Goal: Use online tool/utility: Use online tool/utility

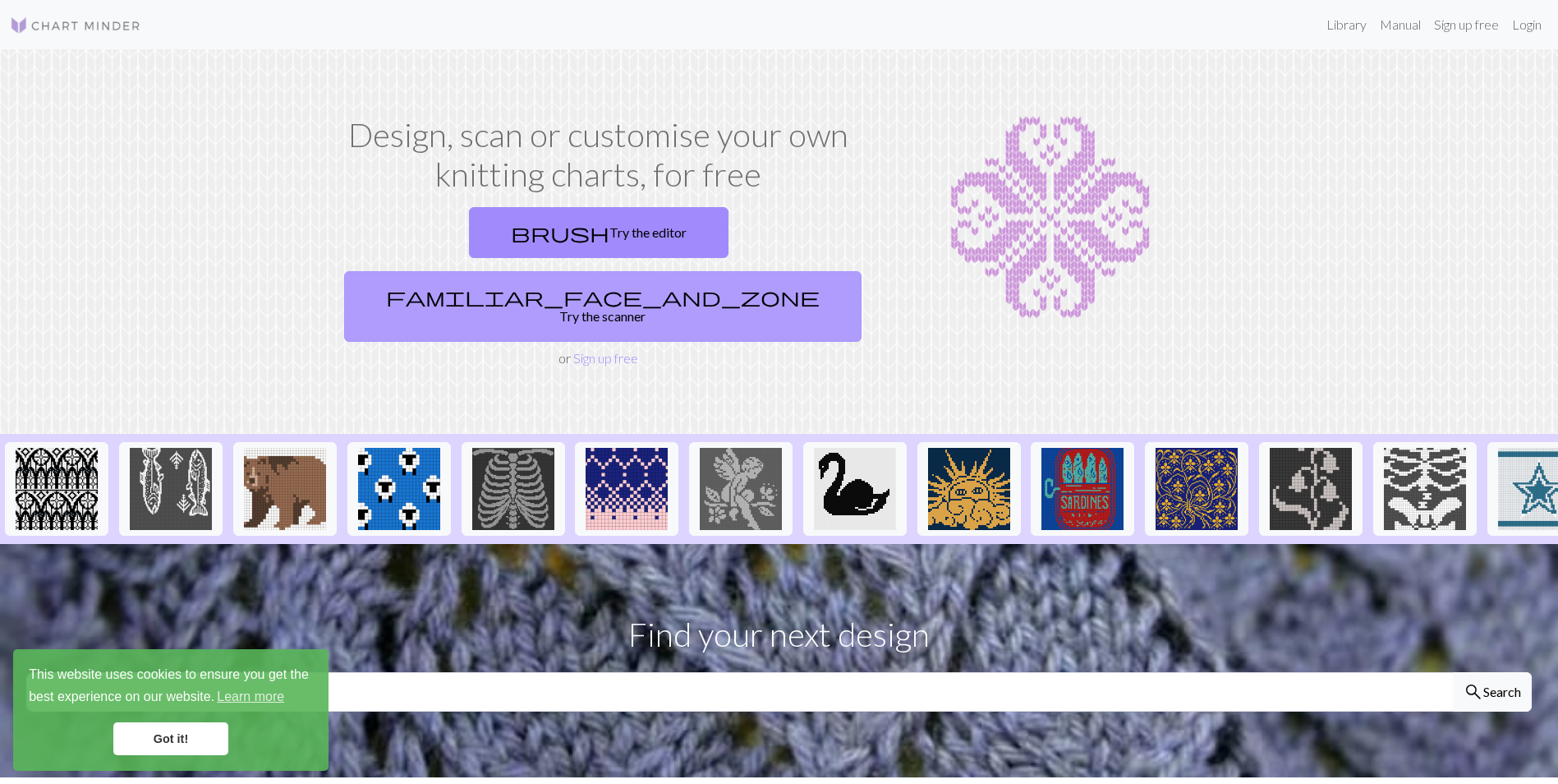
click at [719, 271] on link "familiar_face_and_zone Try the scanner" at bounding box center [602, 306] width 517 height 71
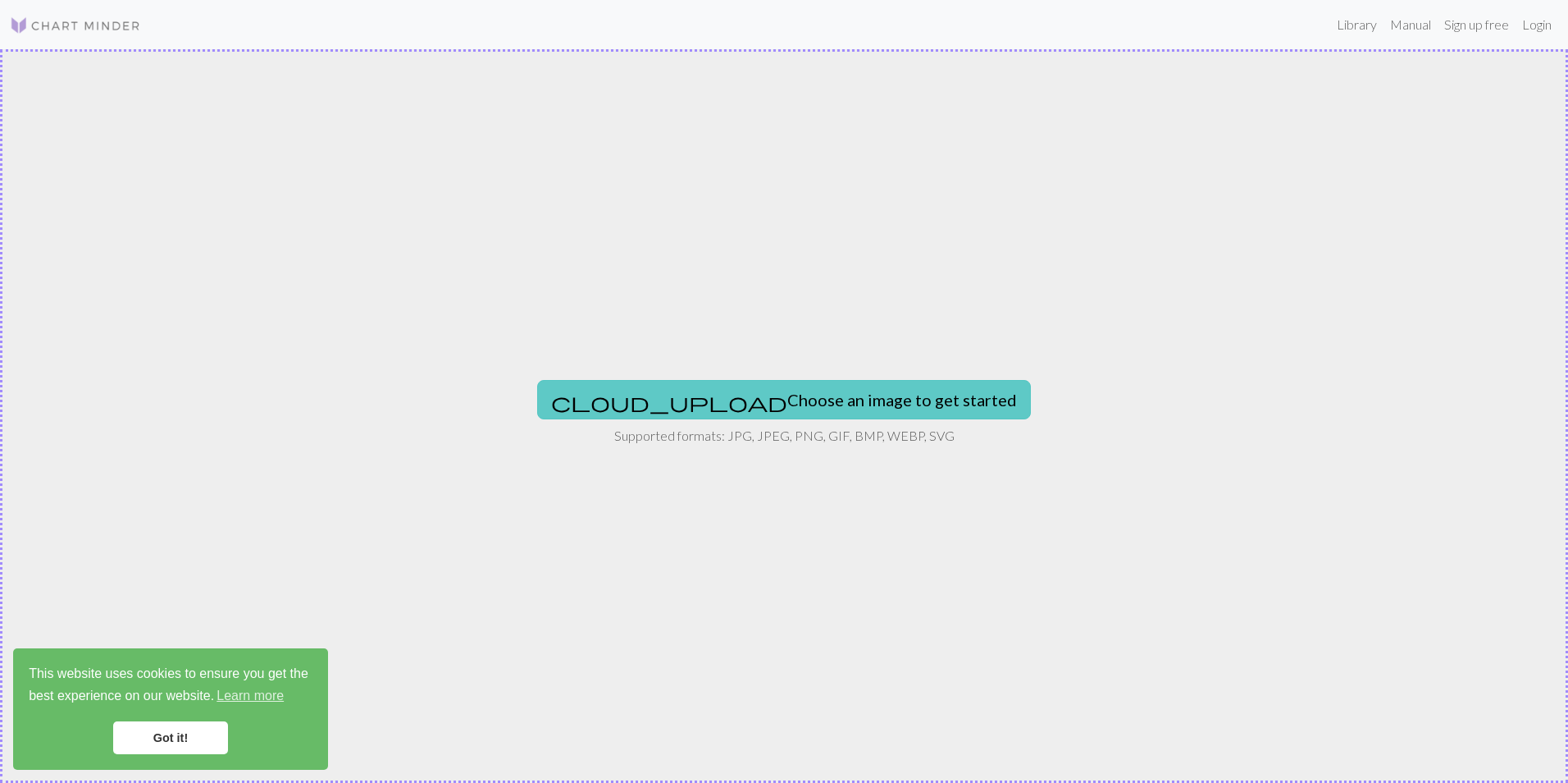
click at [777, 386] on button "cloud_upload Choose an image to get started" at bounding box center [784, 399] width 494 height 40
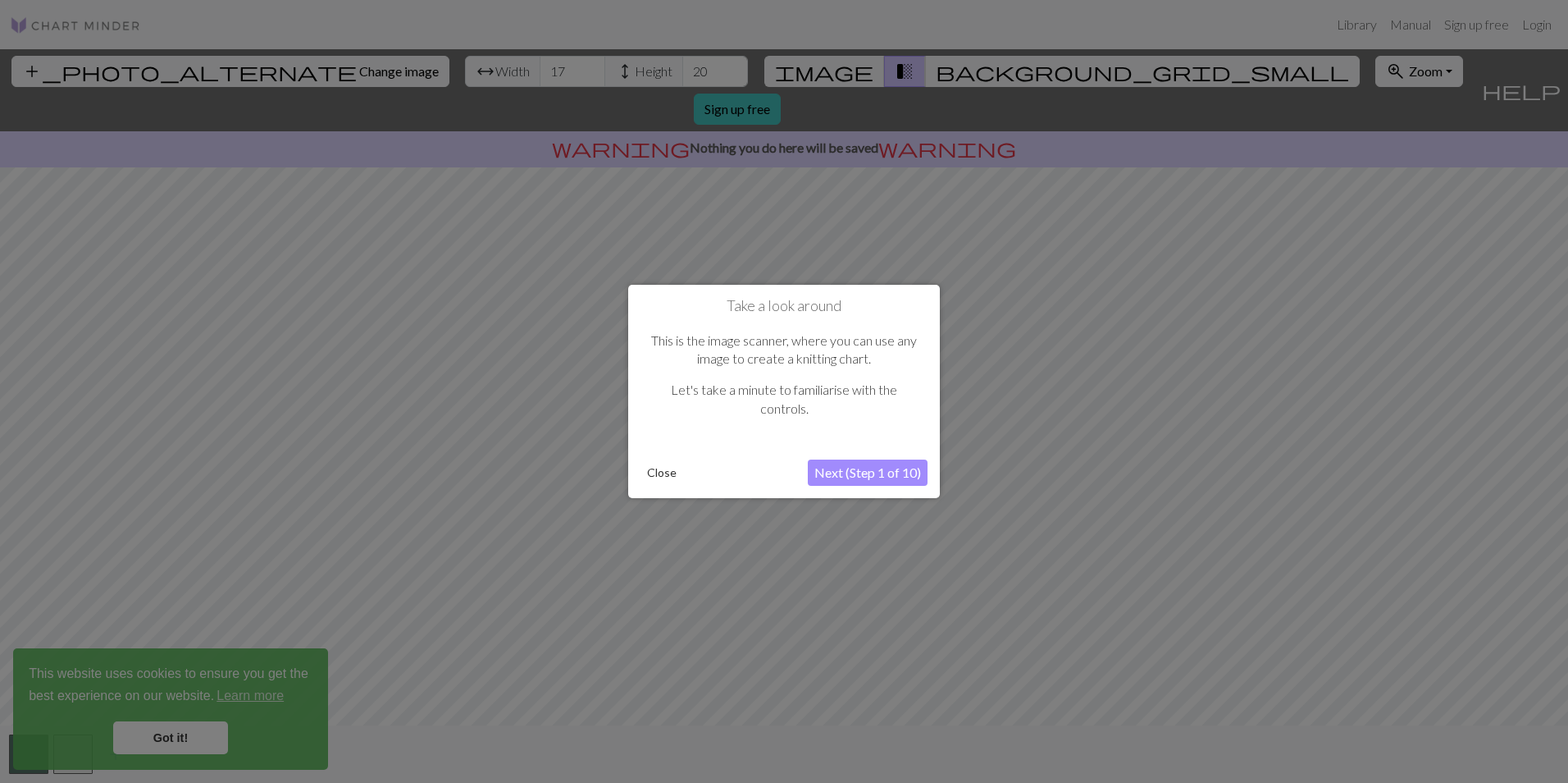
click at [855, 477] on button "Next (Step 1 of 10)" at bounding box center [867, 473] width 120 height 26
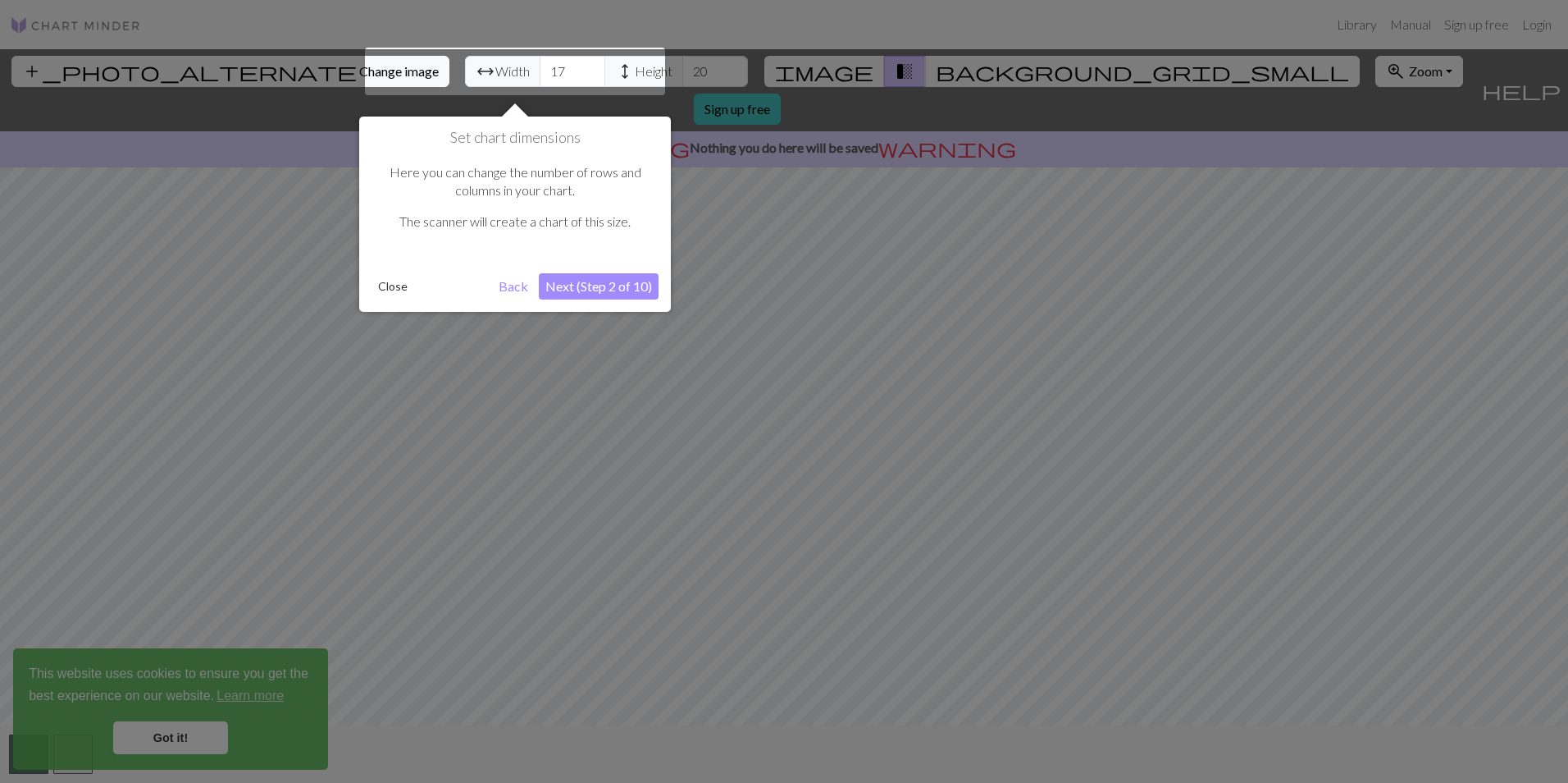
click at [575, 284] on button "Next (Step 2 of 10)" at bounding box center [598, 286] width 120 height 26
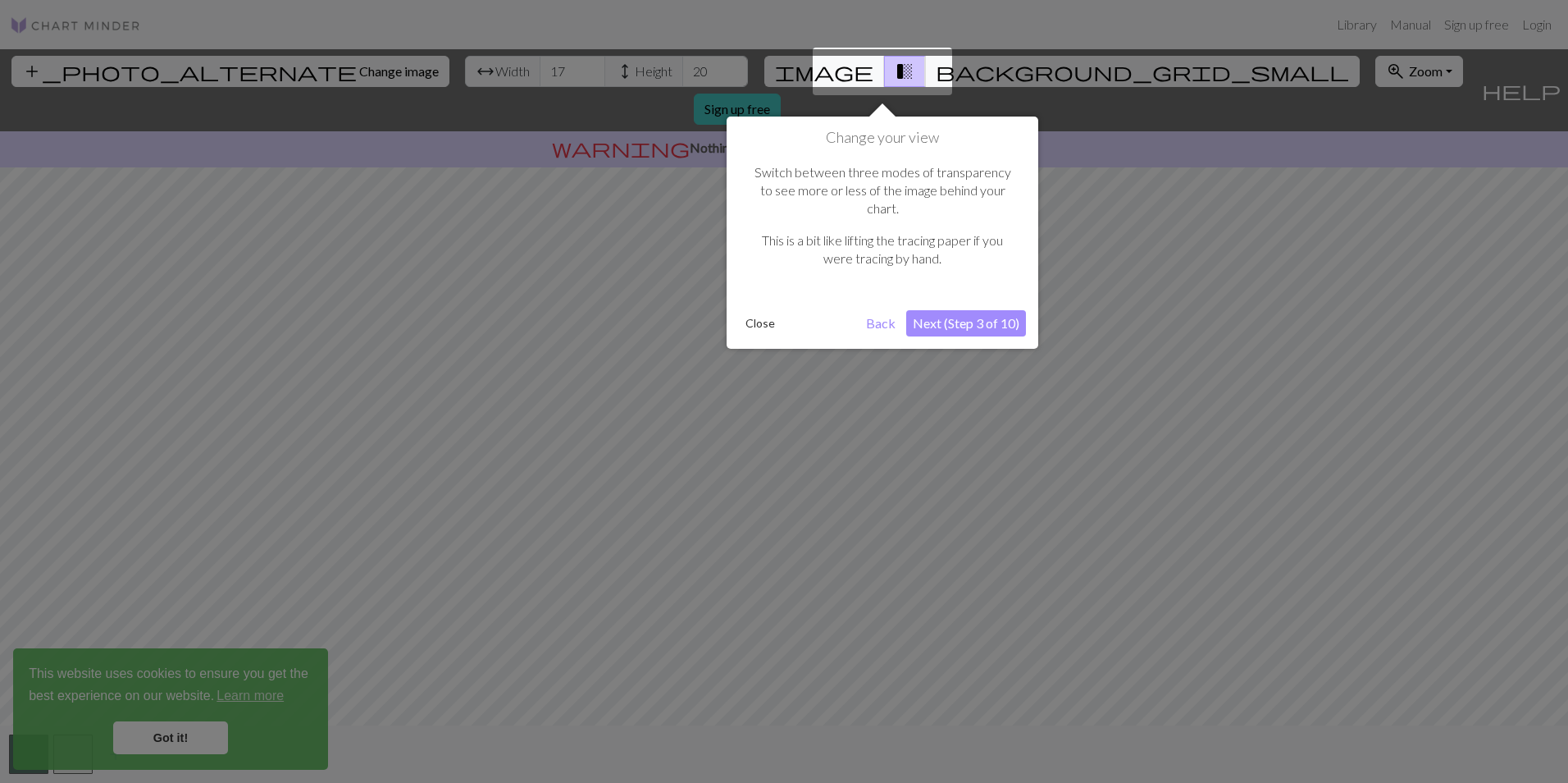
click at [974, 310] on button "Next (Step 3 of 10)" at bounding box center [966, 323] width 120 height 26
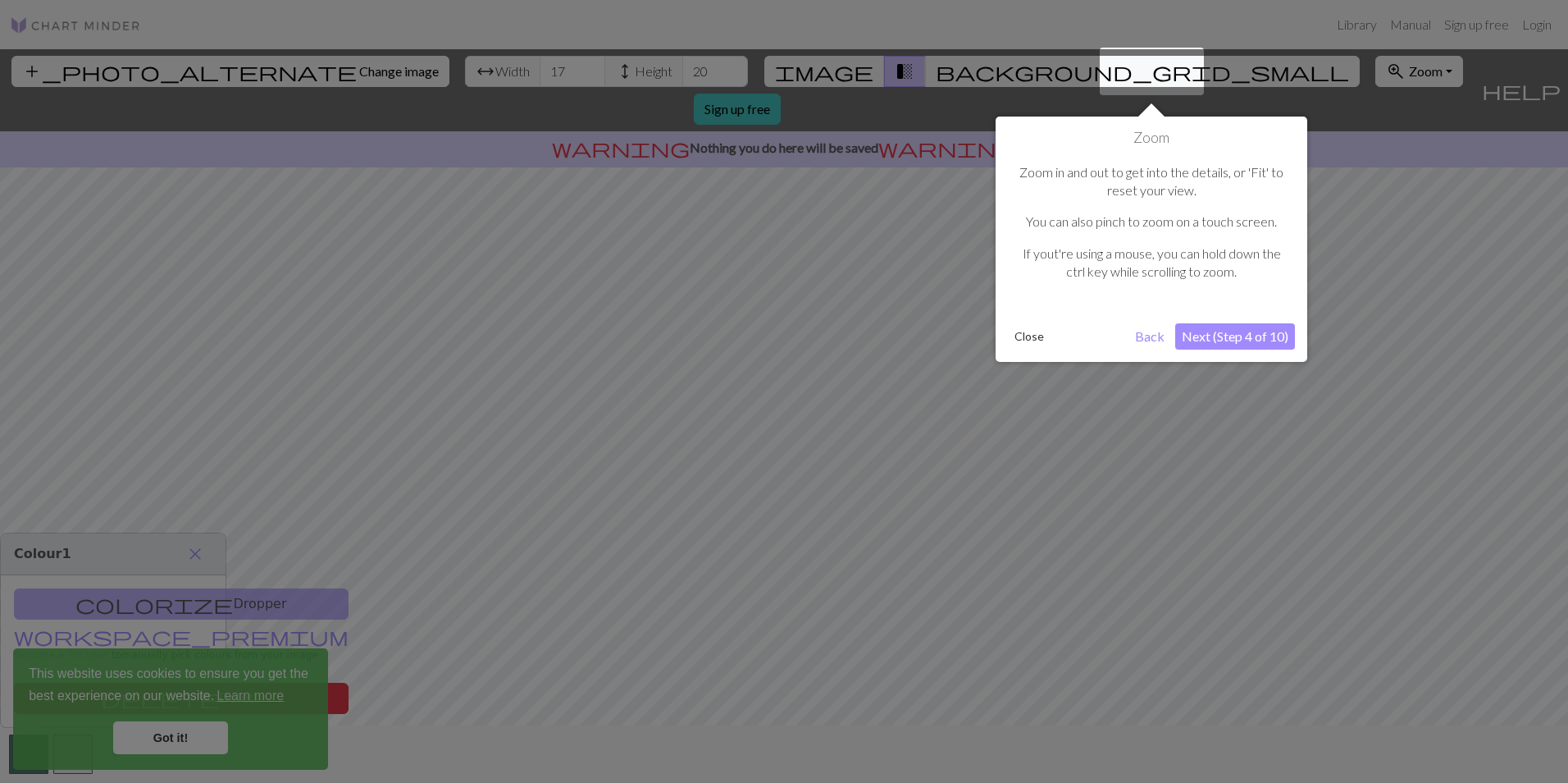
click at [1232, 338] on button "Next (Step 4 of 10)" at bounding box center [1235, 336] width 120 height 26
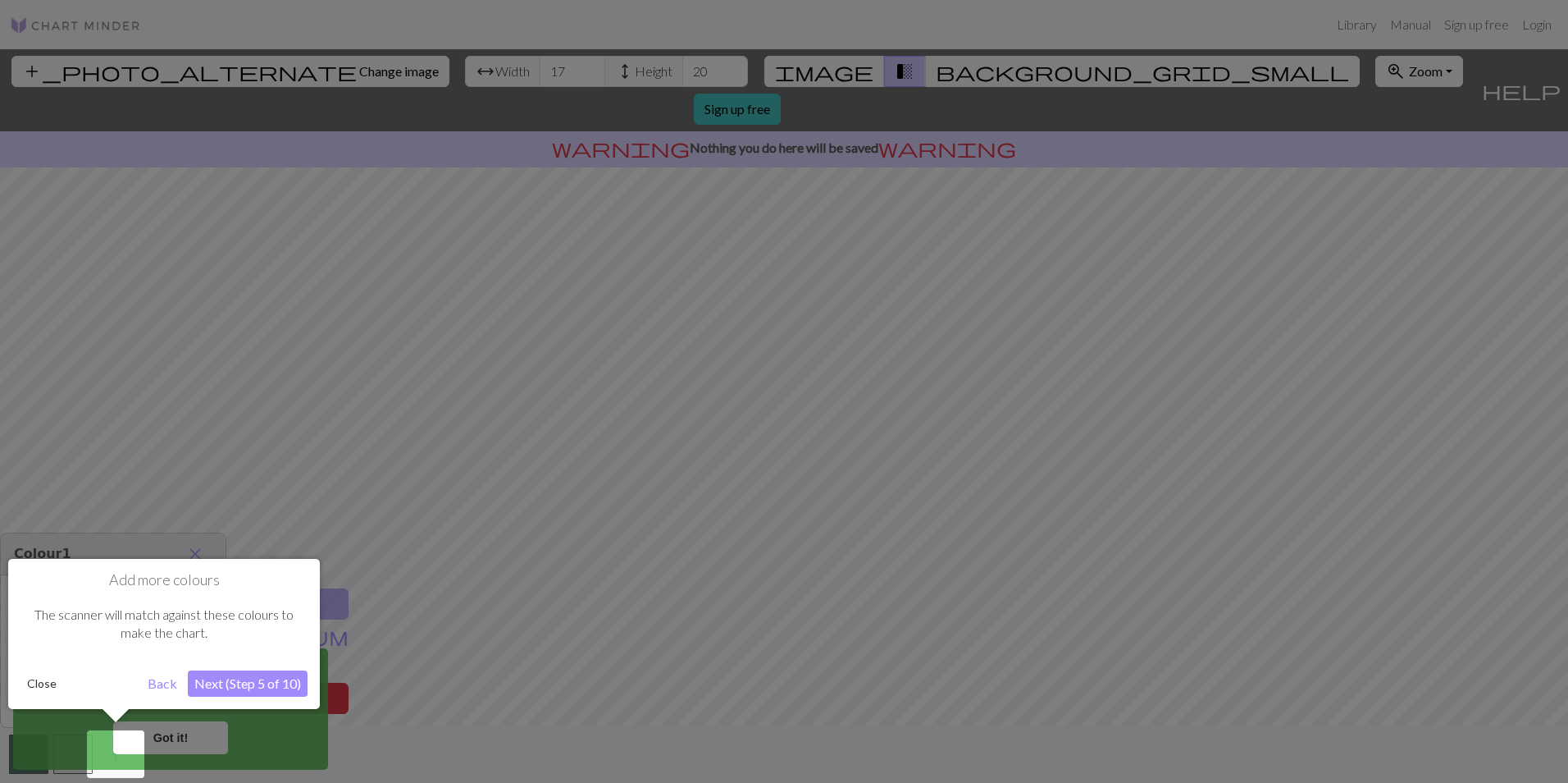
click at [220, 682] on button "Next (Step 5 of 10)" at bounding box center [248, 684] width 120 height 26
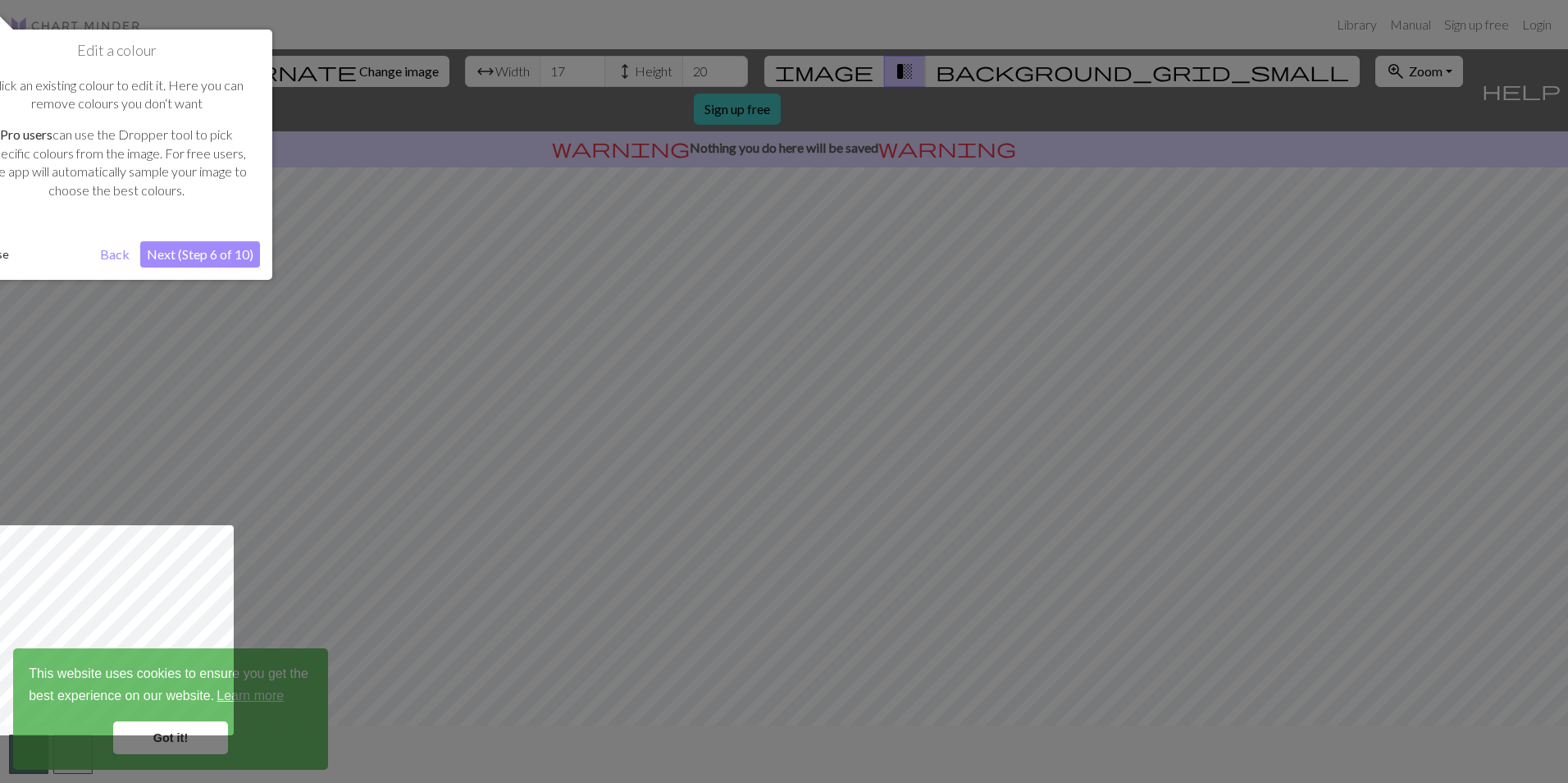
click at [191, 259] on button "Next (Step 6 of 10)" at bounding box center [200, 254] width 120 height 26
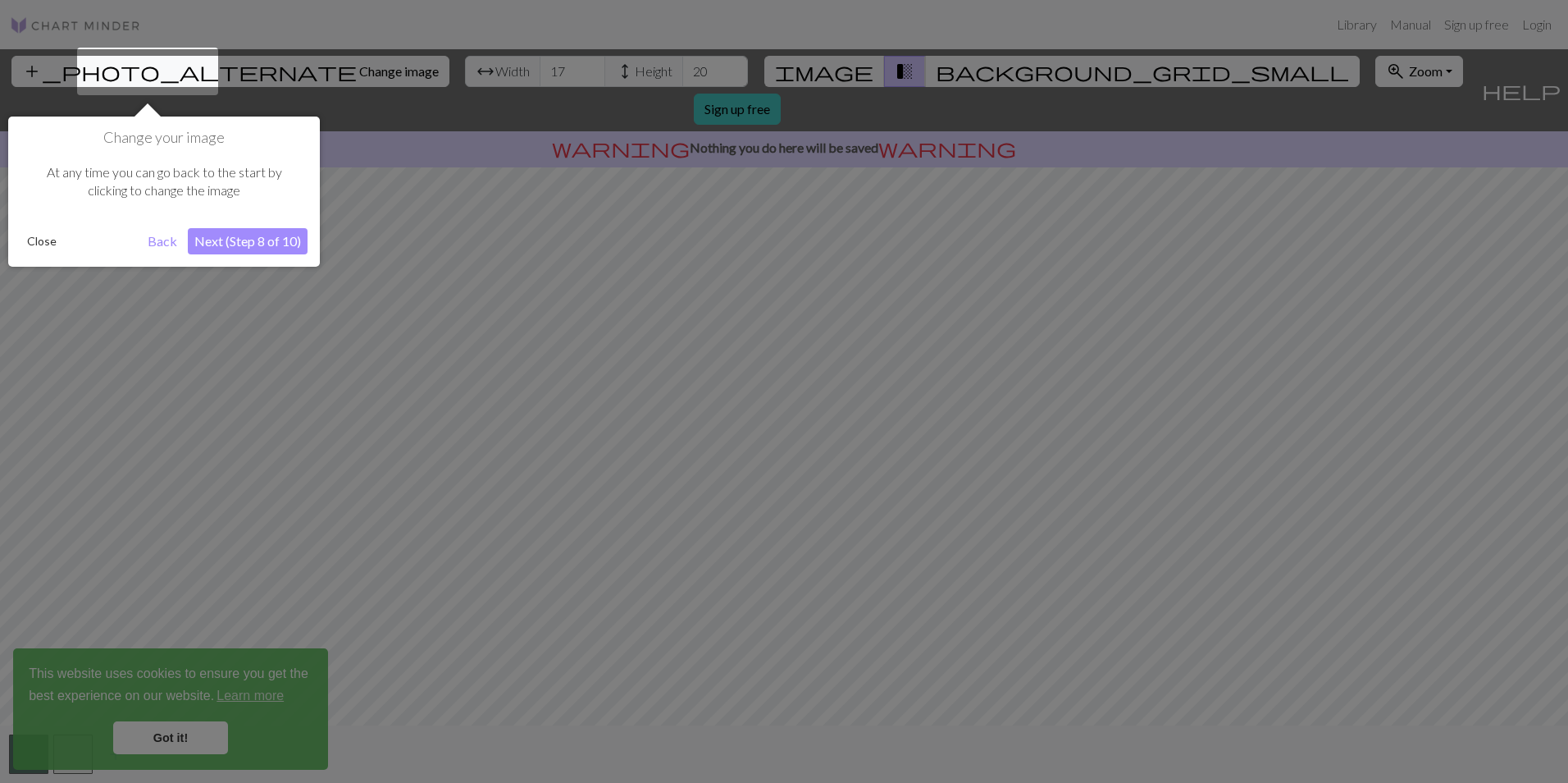
click at [227, 250] on button "Next (Step 8 of 10)" at bounding box center [248, 241] width 120 height 26
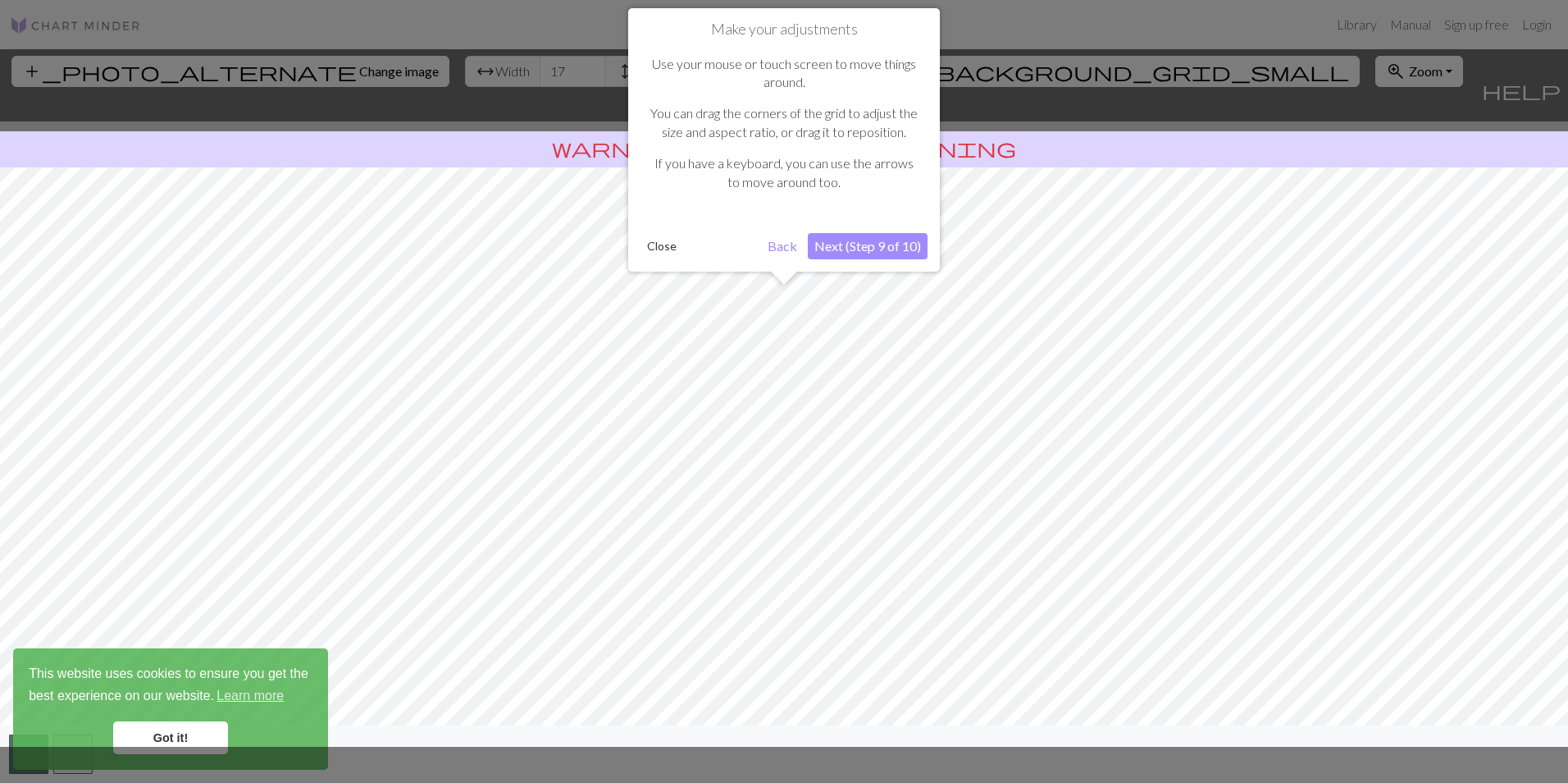
click at [882, 242] on button "Next (Step 9 of 10)" at bounding box center [867, 246] width 120 height 26
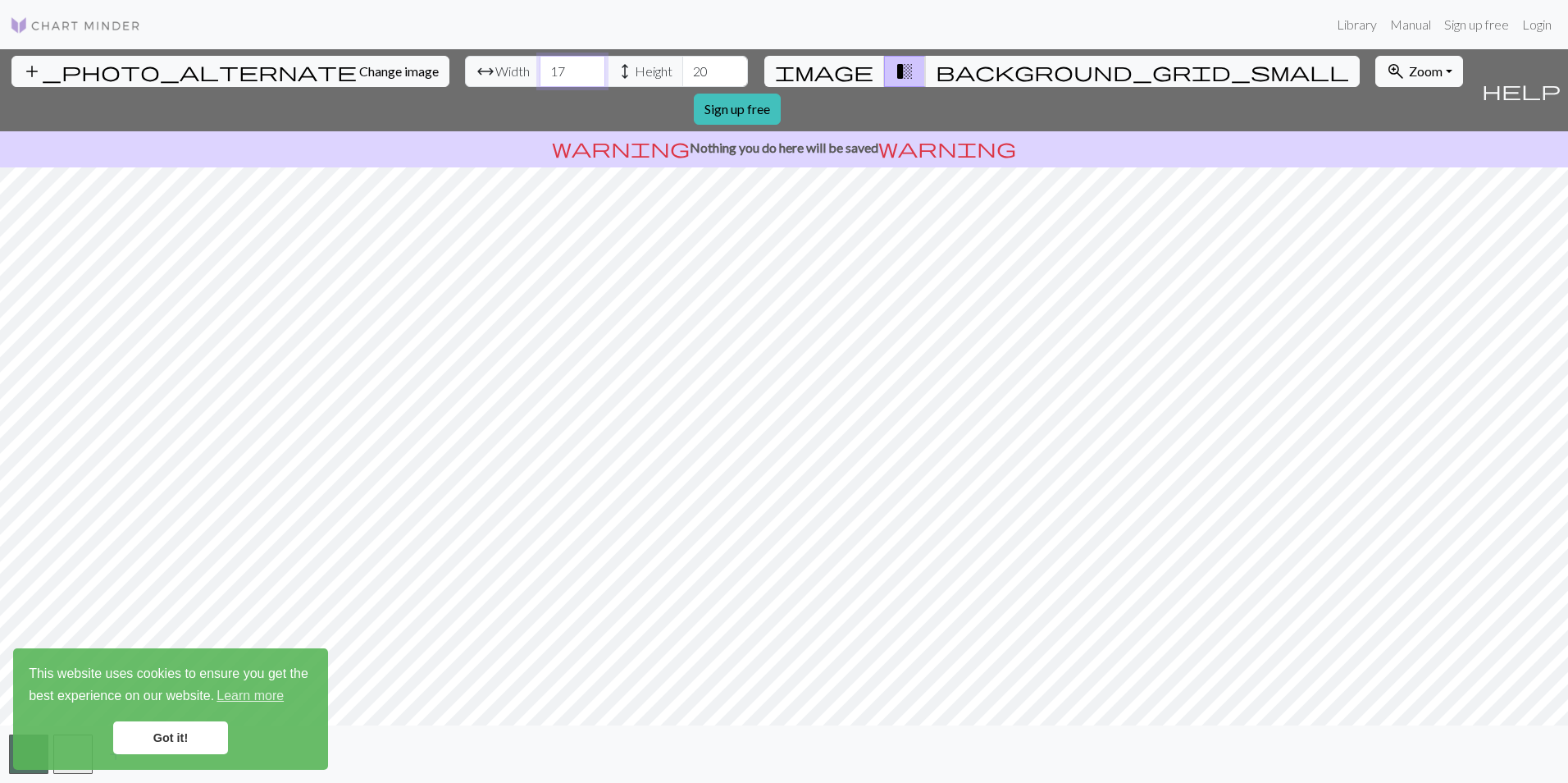
drag, startPoint x: 486, startPoint y: 70, endPoint x: 451, endPoint y: 73, distance: 35.1
click at [540, 73] on input "17" at bounding box center [572, 72] width 65 height 31
click at [775, 750] on div "add_photo_alternate Change image arrow_range Width 17 height Height 20 image tr…" at bounding box center [784, 415] width 1568 height 733
click at [779, 104] on div "add_photo_alternate Change image arrow_range Width 17 height Height 20 image tr…" at bounding box center [784, 415] width 1568 height 733
drag, startPoint x: 625, startPoint y: 71, endPoint x: 601, endPoint y: 67, distance: 24.3
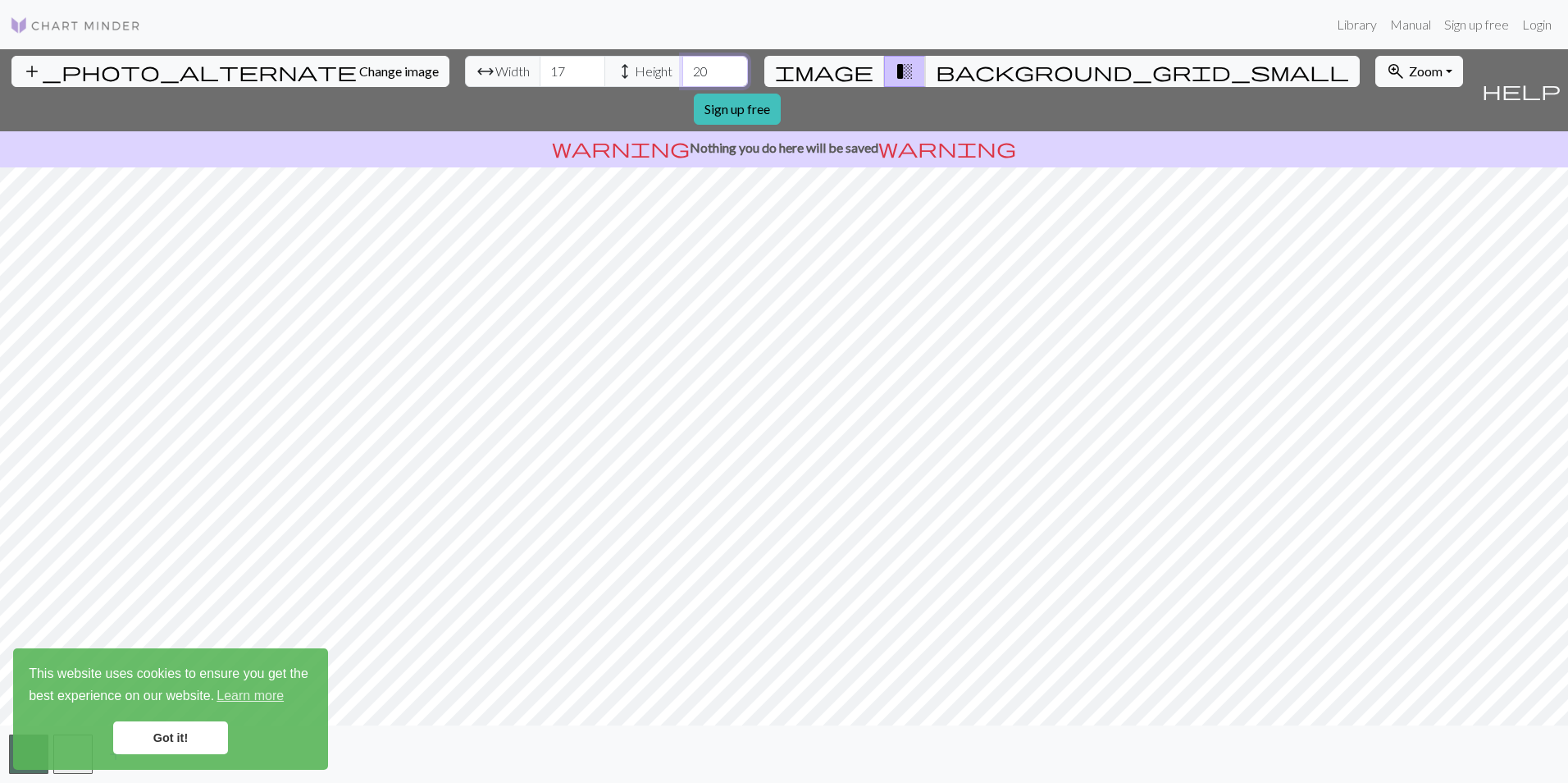
click at [682, 67] on input "20" at bounding box center [714, 72] width 65 height 31
type input "428"
click at [723, 75] on div "add_photo_alternate Change image arrow_range Width 17 height Height 428 image t…" at bounding box center [737, 89] width 1474 height 82
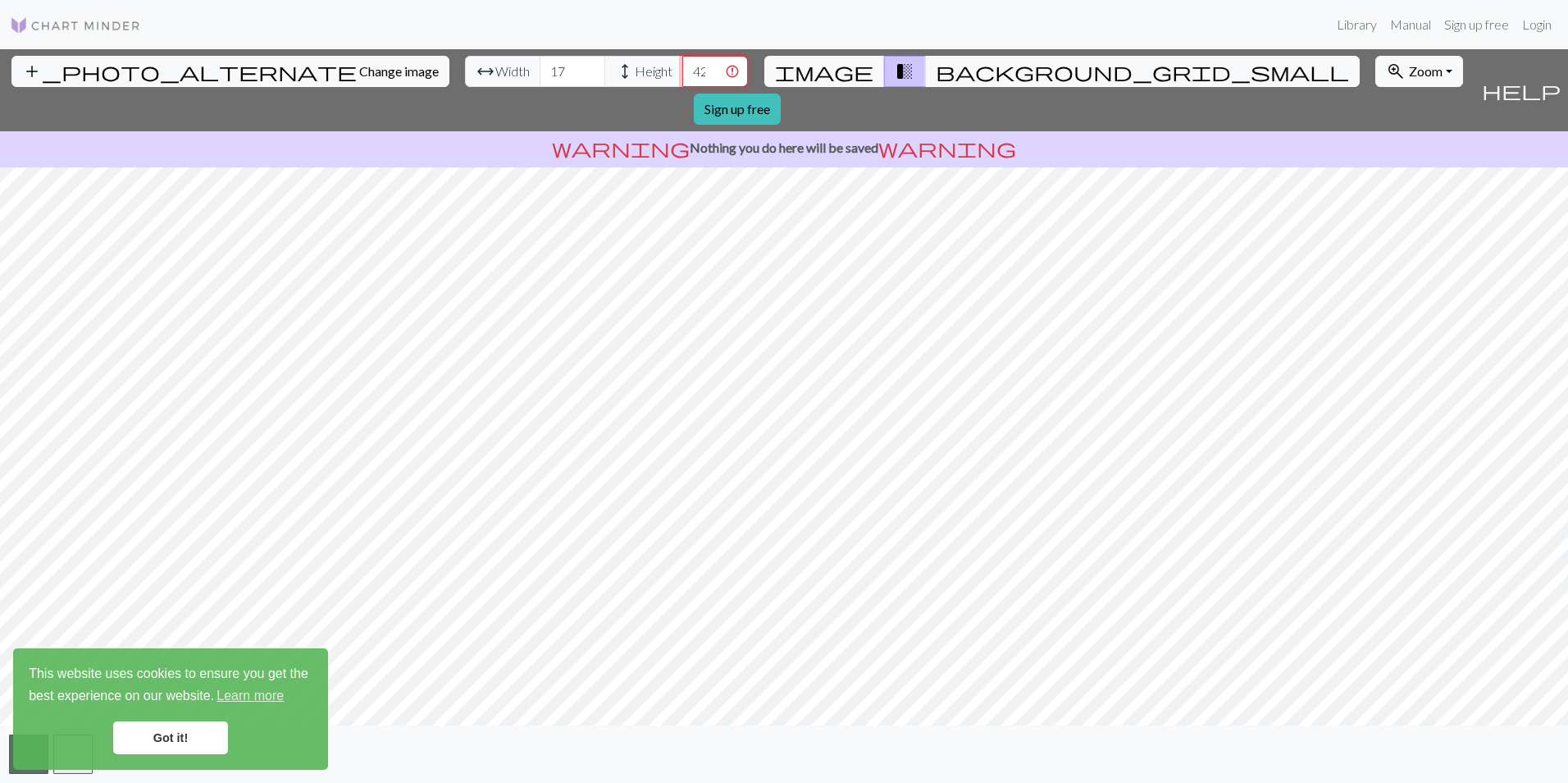
click at [682, 69] on input "428" at bounding box center [714, 72] width 65 height 31
click at [540, 76] on input "17" at bounding box center [572, 72] width 65 height 31
click at [540, 74] on input "17" at bounding box center [572, 72] width 65 height 31
type input "180"
click at [682, 70] on input "428" at bounding box center [714, 72] width 65 height 31
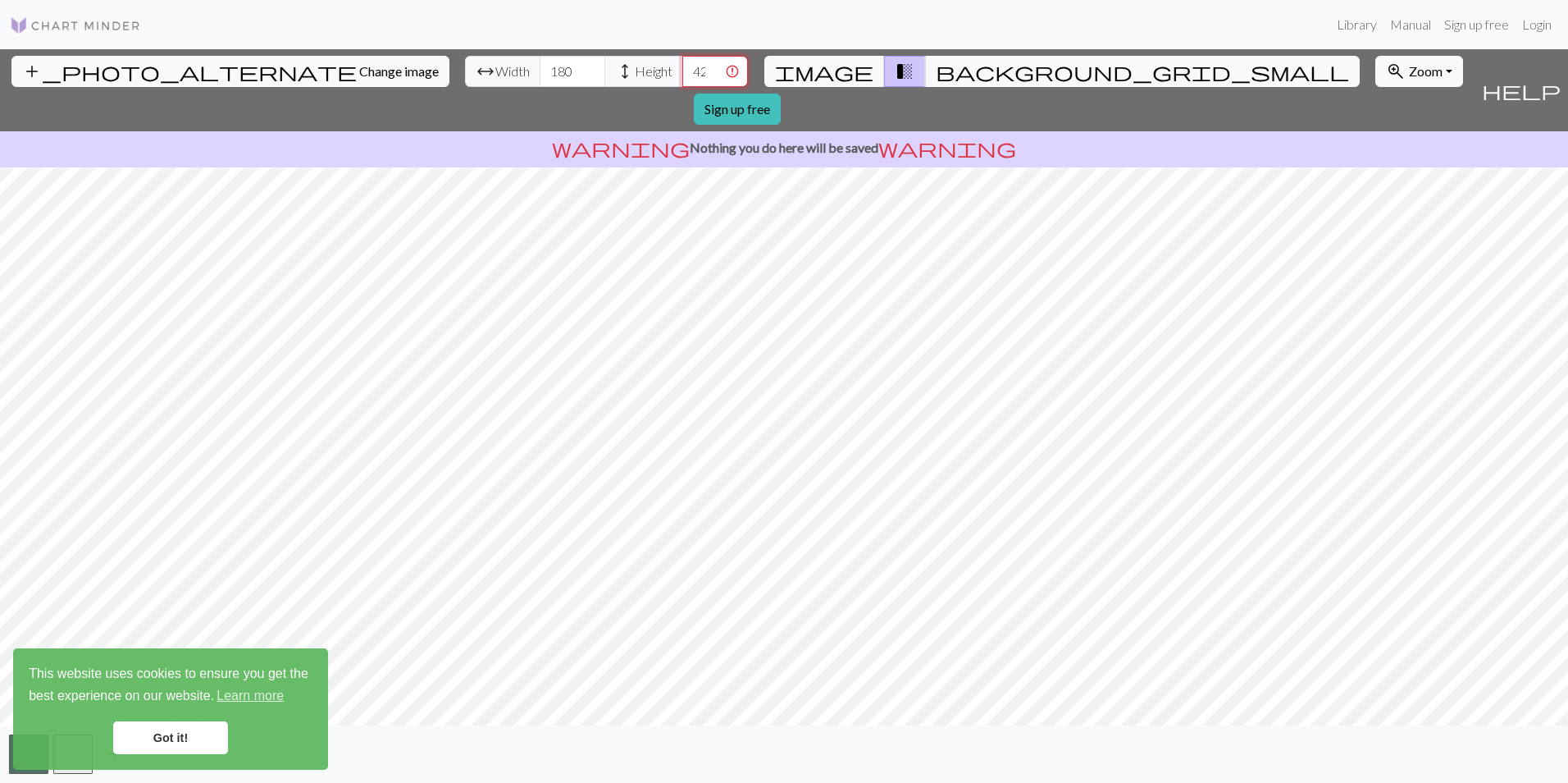
click at [682, 70] on input "428" at bounding box center [714, 72] width 65 height 31
type input "400"
click at [161, 730] on link "Got it!" at bounding box center [170, 738] width 115 height 33
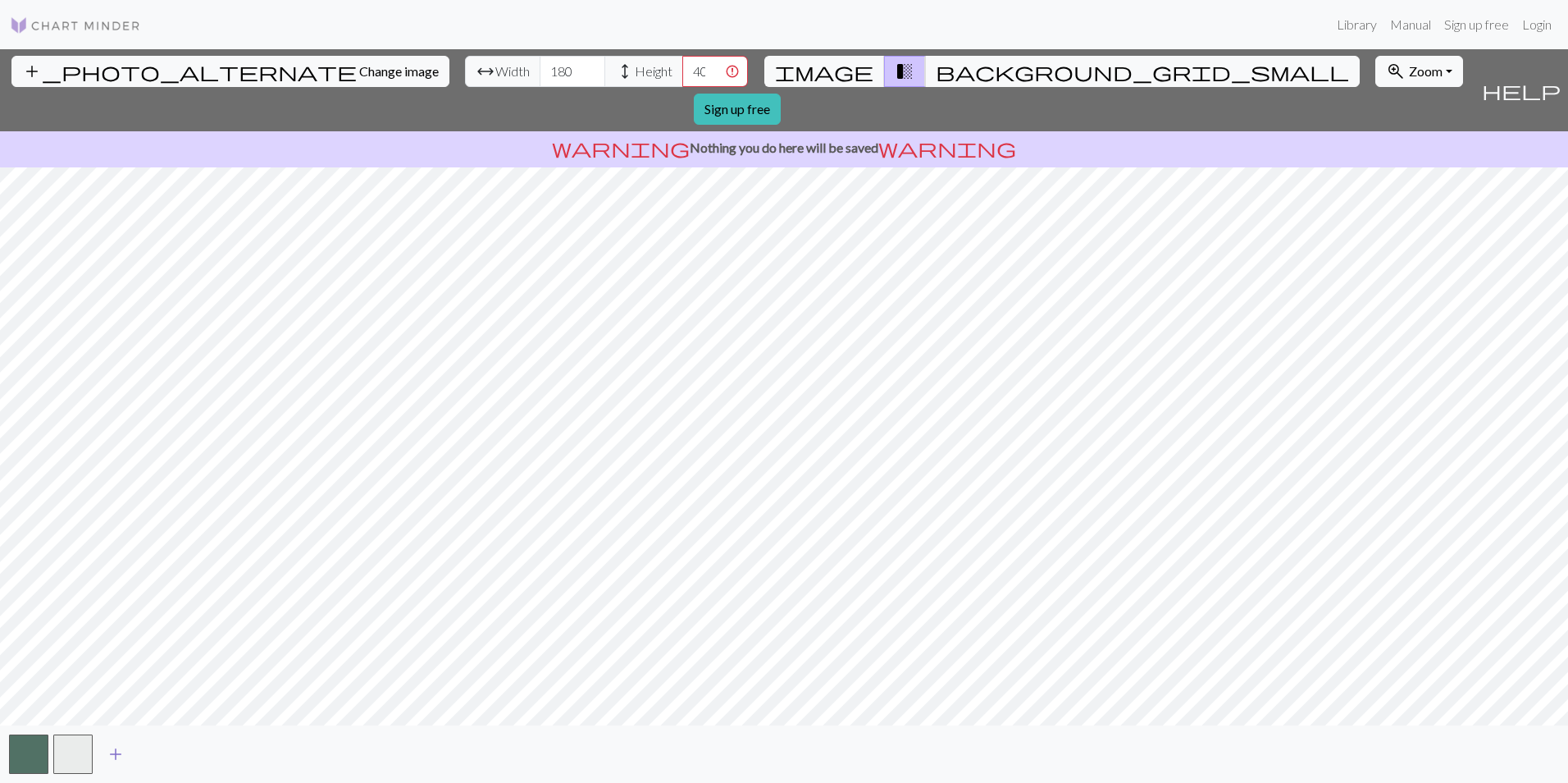
click at [116, 750] on span "add" at bounding box center [115, 754] width 19 height 23
click at [107, 753] on button "button" at bounding box center [117, 754] width 40 height 40
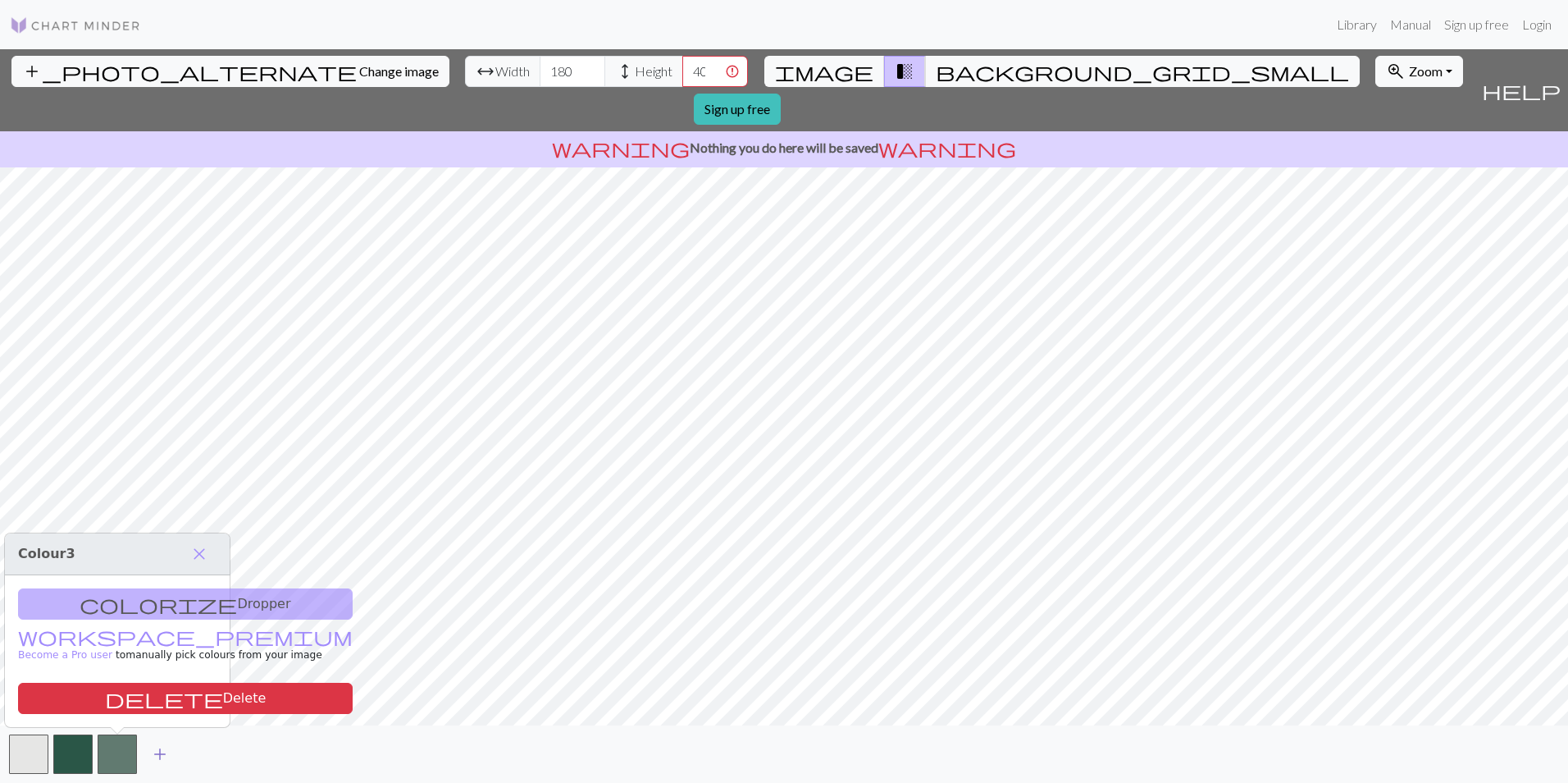
click at [150, 758] on span "add" at bounding box center [159, 754] width 19 height 23
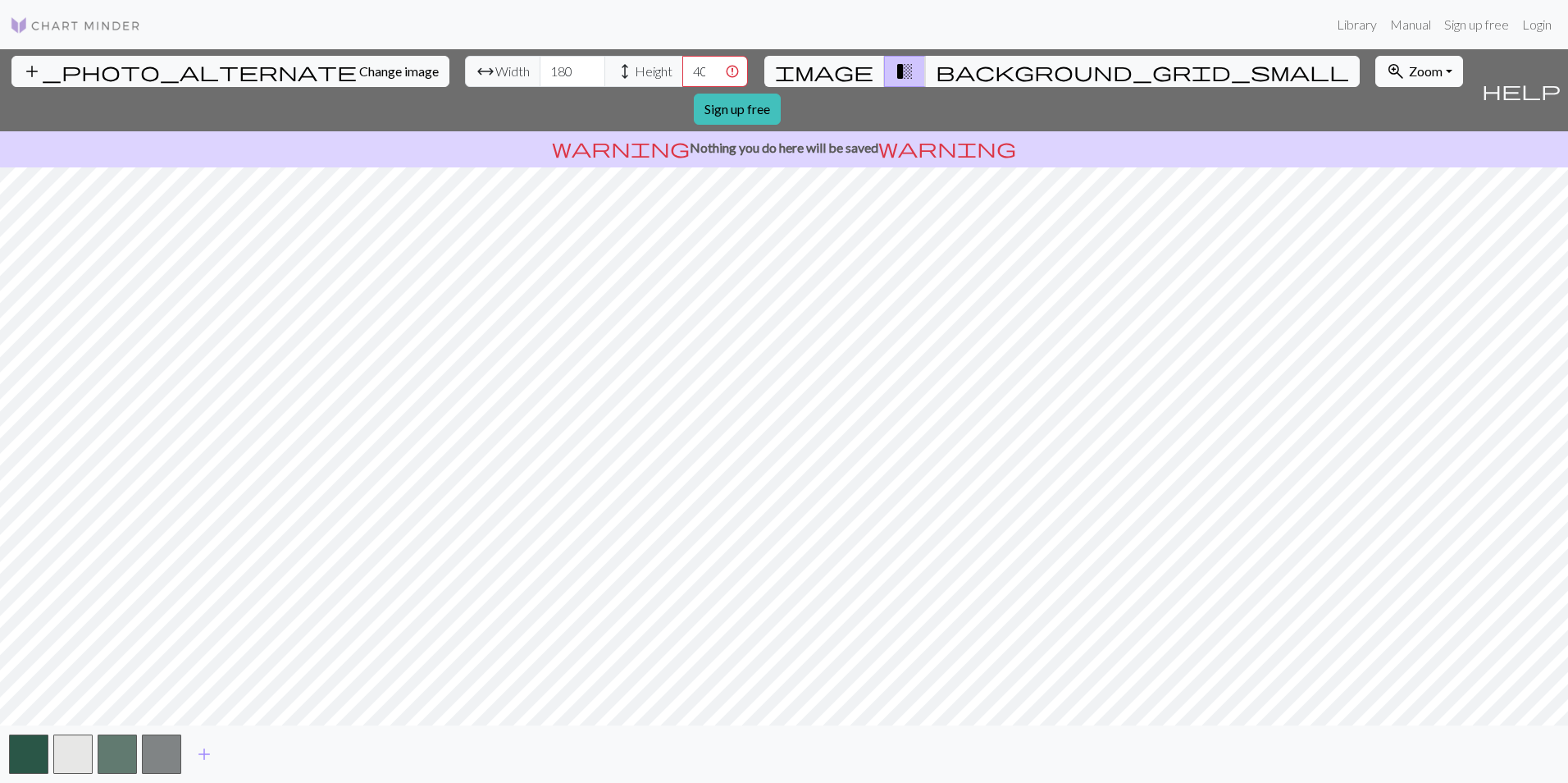
click at [1409, 77] on span "Zoom" at bounding box center [1425, 71] width 34 height 16
click at [935, 64] on span "background_grid_small" at bounding box center [1142, 71] width 413 height 23
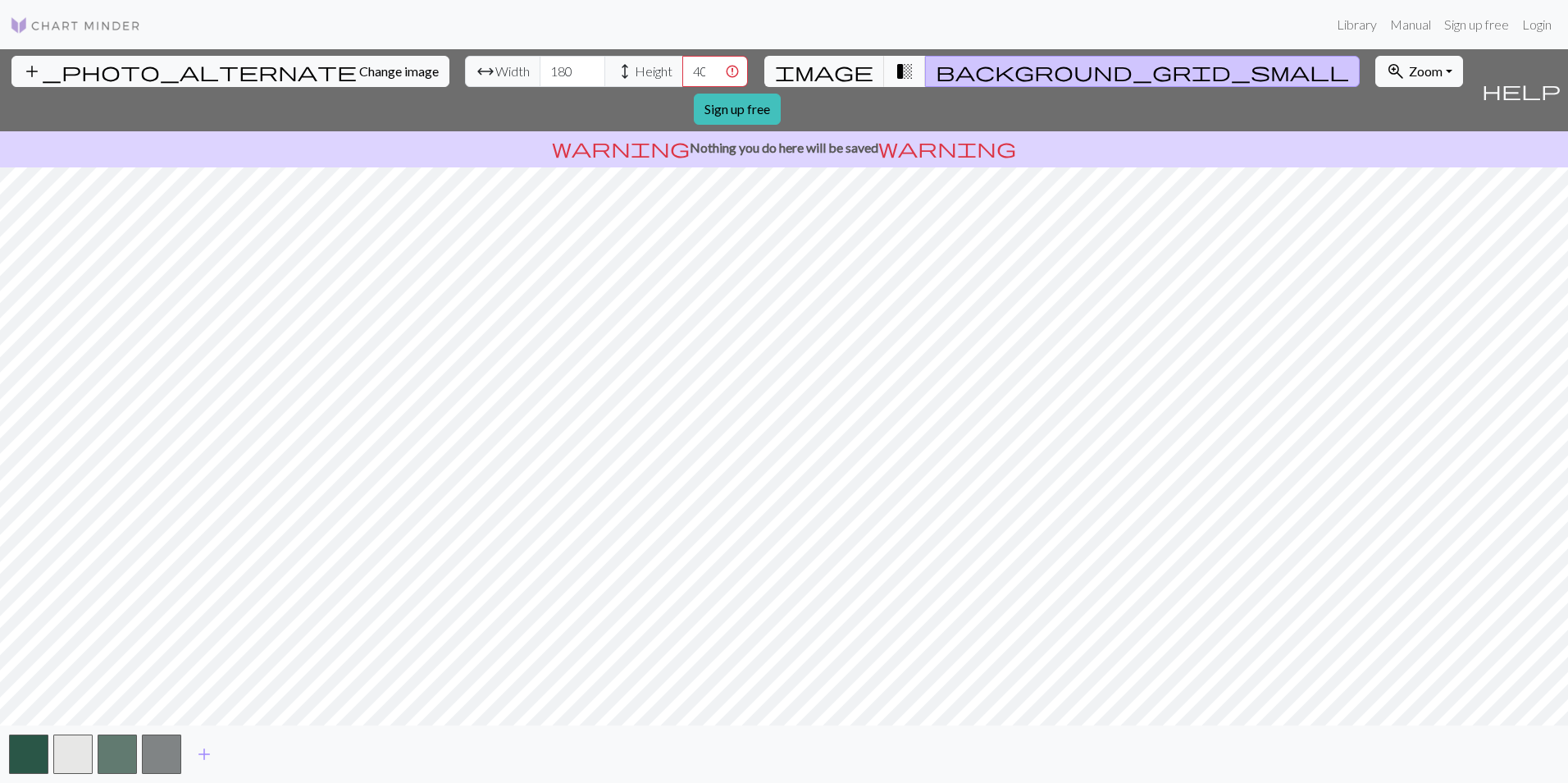
click at [895, 71] on span "transition_fade" at bounding box center [904, 71] width 19 height 23
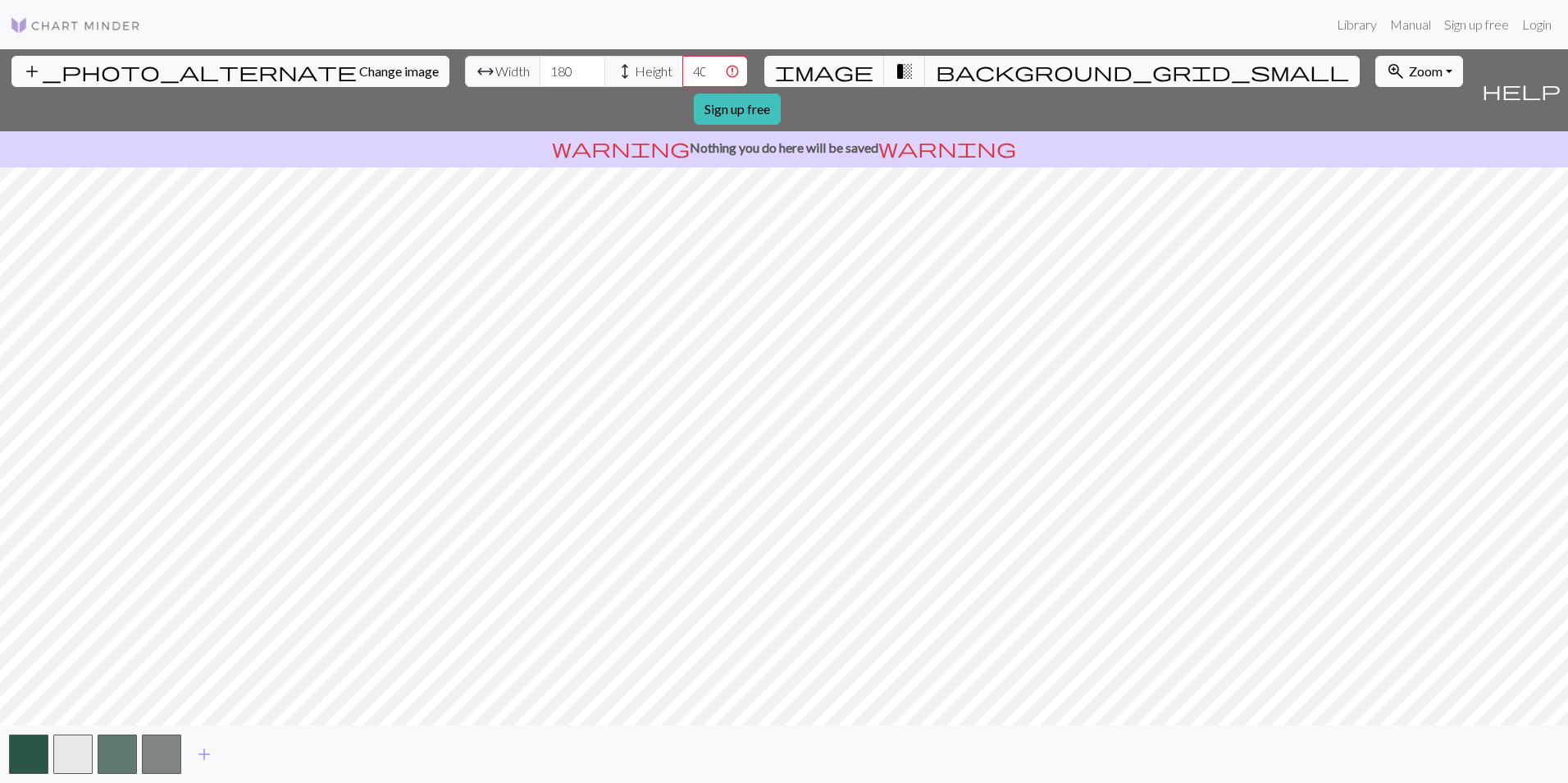
click at [935, 76] on span "background_grid_small" at bounding box center [1142, 71] width 413 height 23
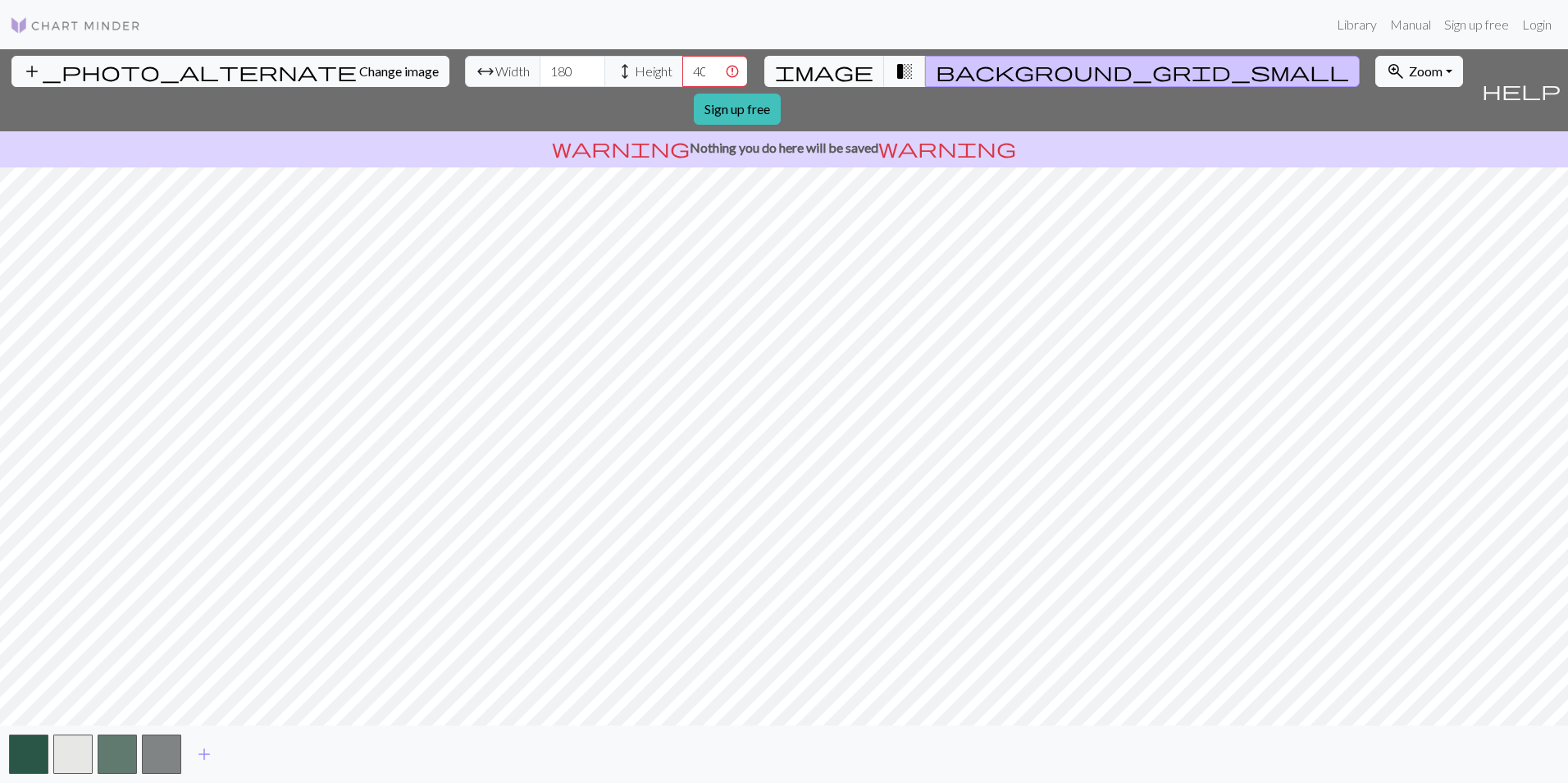
click at [895, 73] on span "transition_fade" at bounding box center [904, 71] width 19 height 23
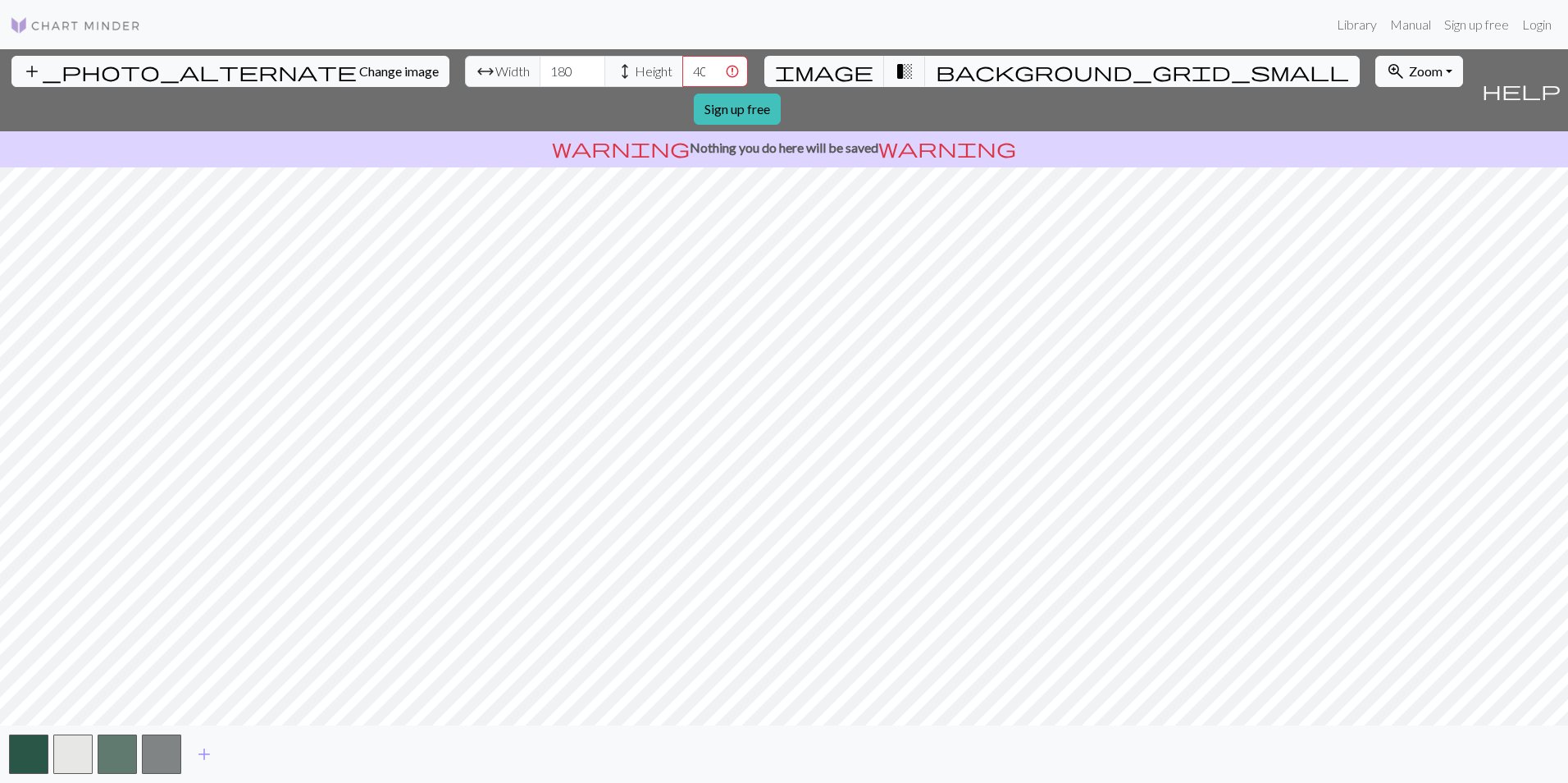
click at [935, 67] on span "background_grid_small" at bounding box center [1142, 71] width 413 height 23
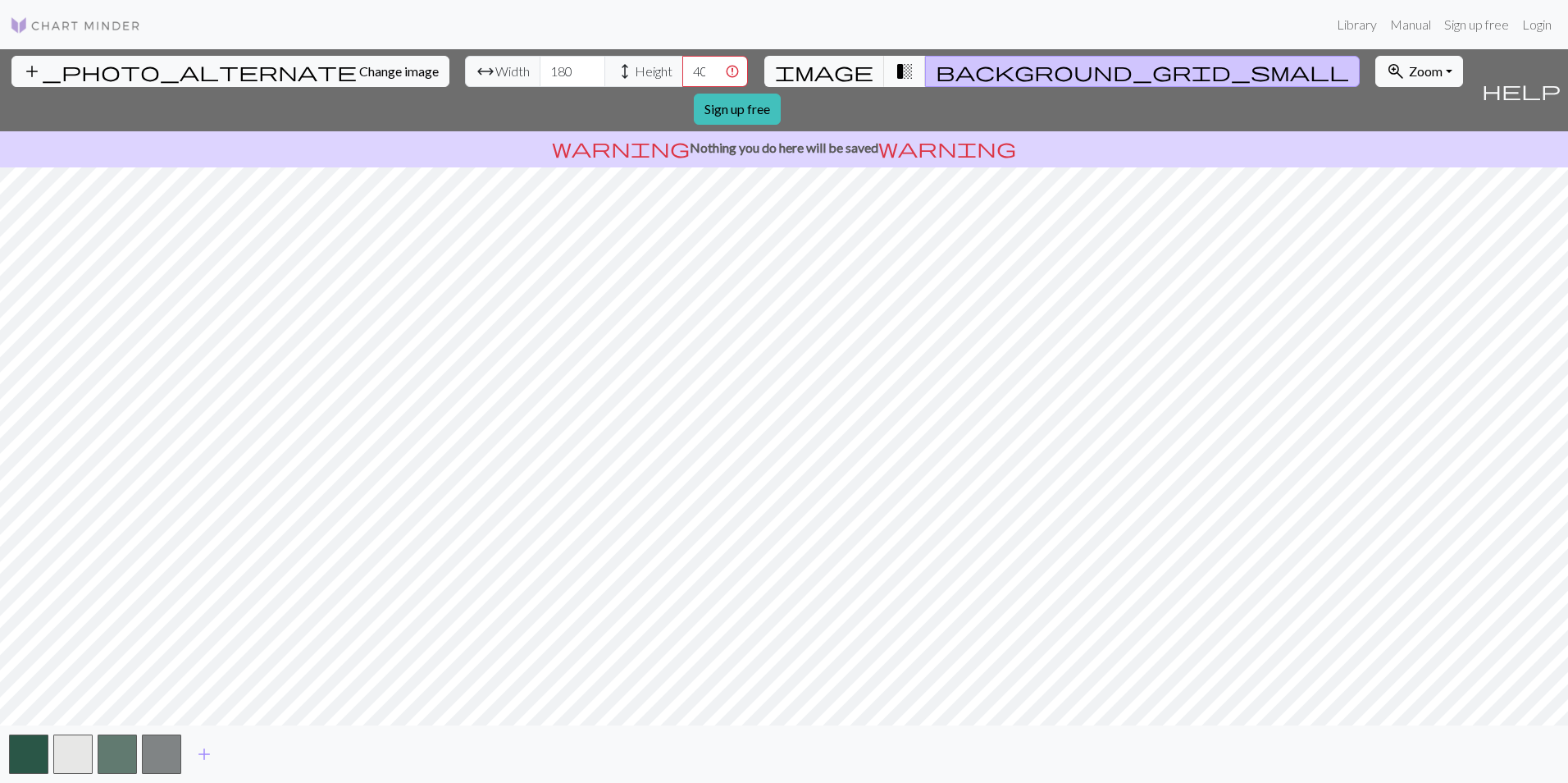
click at [895, 64] on span "transition_fade" at bounding box center [904, 71] width 19 height 23
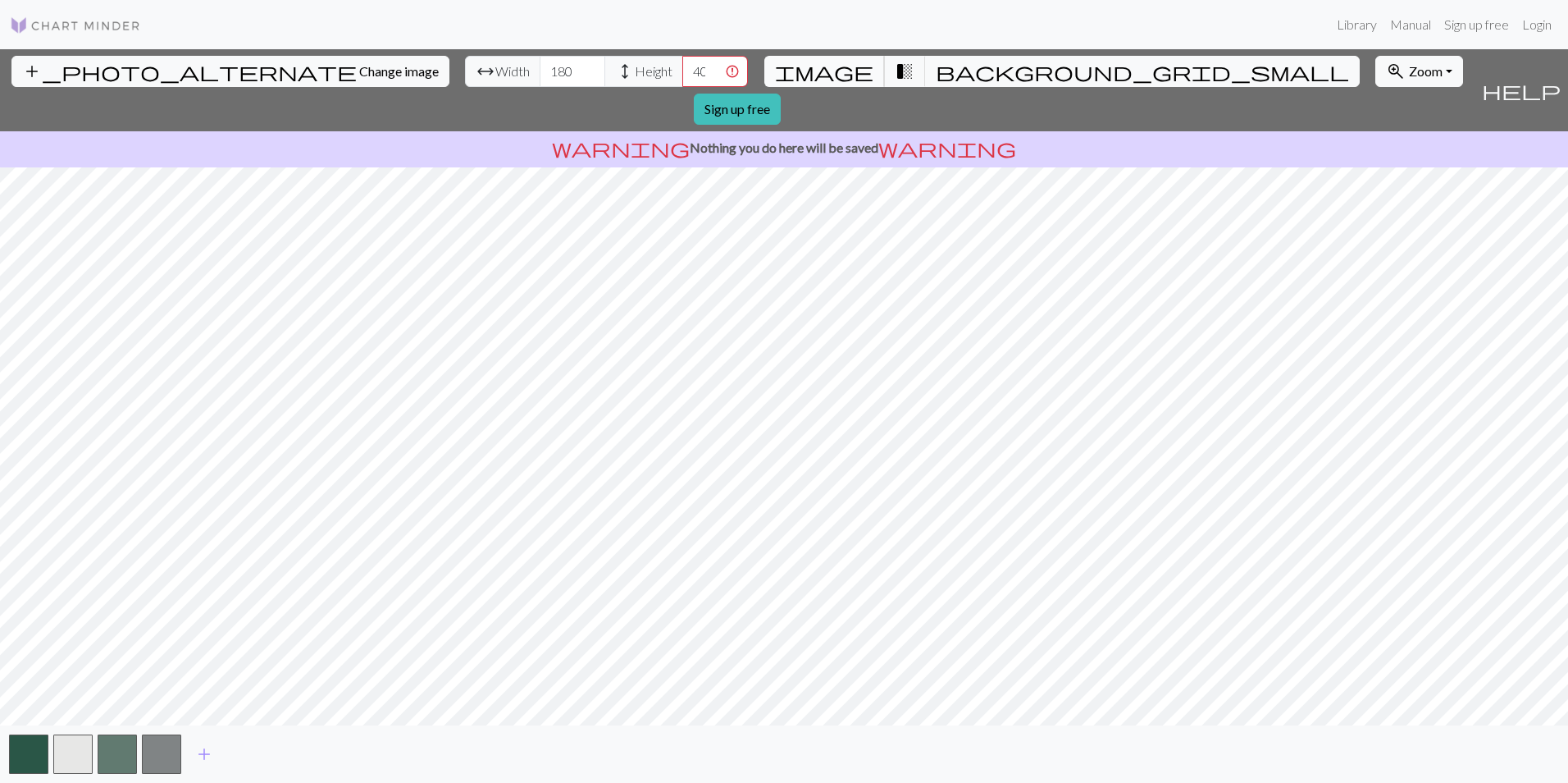
click at [838, 67] on span "image" at bounding box center [824, 71] width 99 height 23
click at [895, 68] on span "transition_fade" at bounding box center [904, 71] width 19 height 23
drag, startPoint x: 1053, startPoint y: 123, endPoint x: 1150, endPoint y: 63, distance: 114.1
click at [1375, 63] on button "zoom_in Zoom Zoom" at bounding box center [1418, 72] width 87 height 31
click at [1376, 272] on button "200%" at bounding box center [1440, 279] width 130 height 26
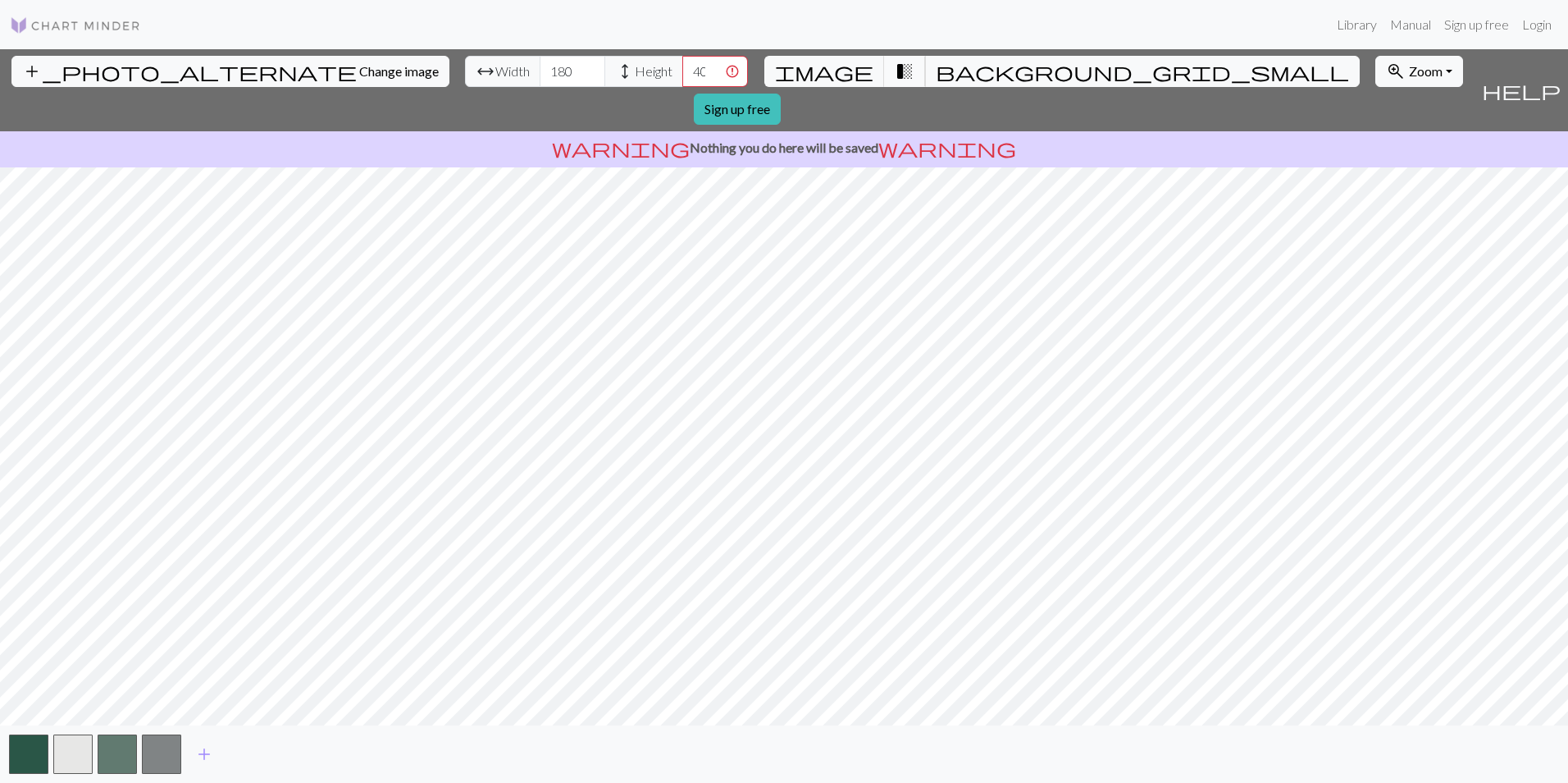
click at [895, 72] on span "transition_fade" at bounding box center [904, 71] width 19 height 23
click at [935, 70] on span "background_grid_small" at bounding box center [1142, 71] width 413 height 23
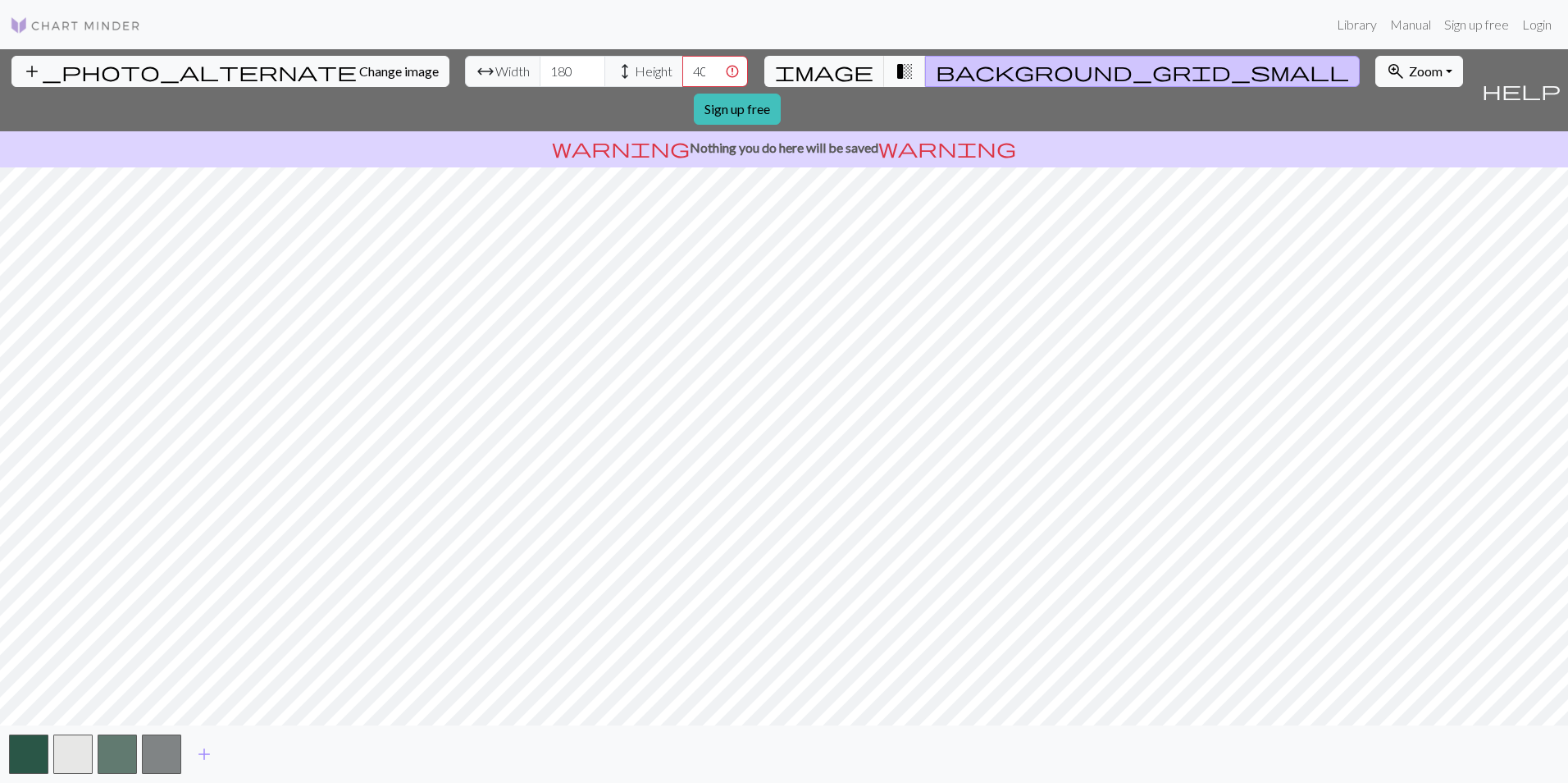
click at [895, 71] on span "transition_fade" at bounding box center [904, 71] width 19 height 23
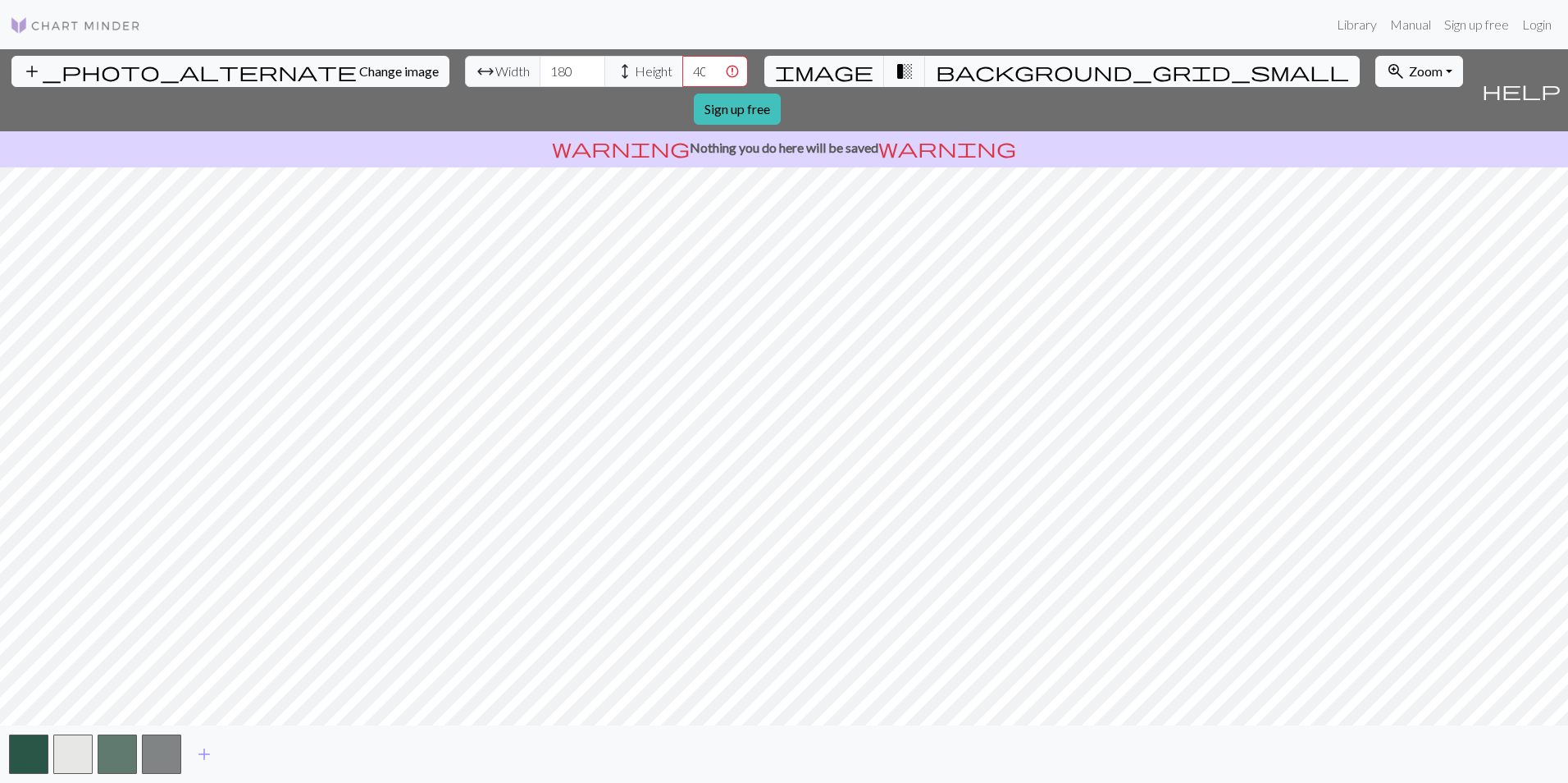
click at [925, 76] on button "background_grid_small" at bounding box center [1143, 72] width 435 height 31
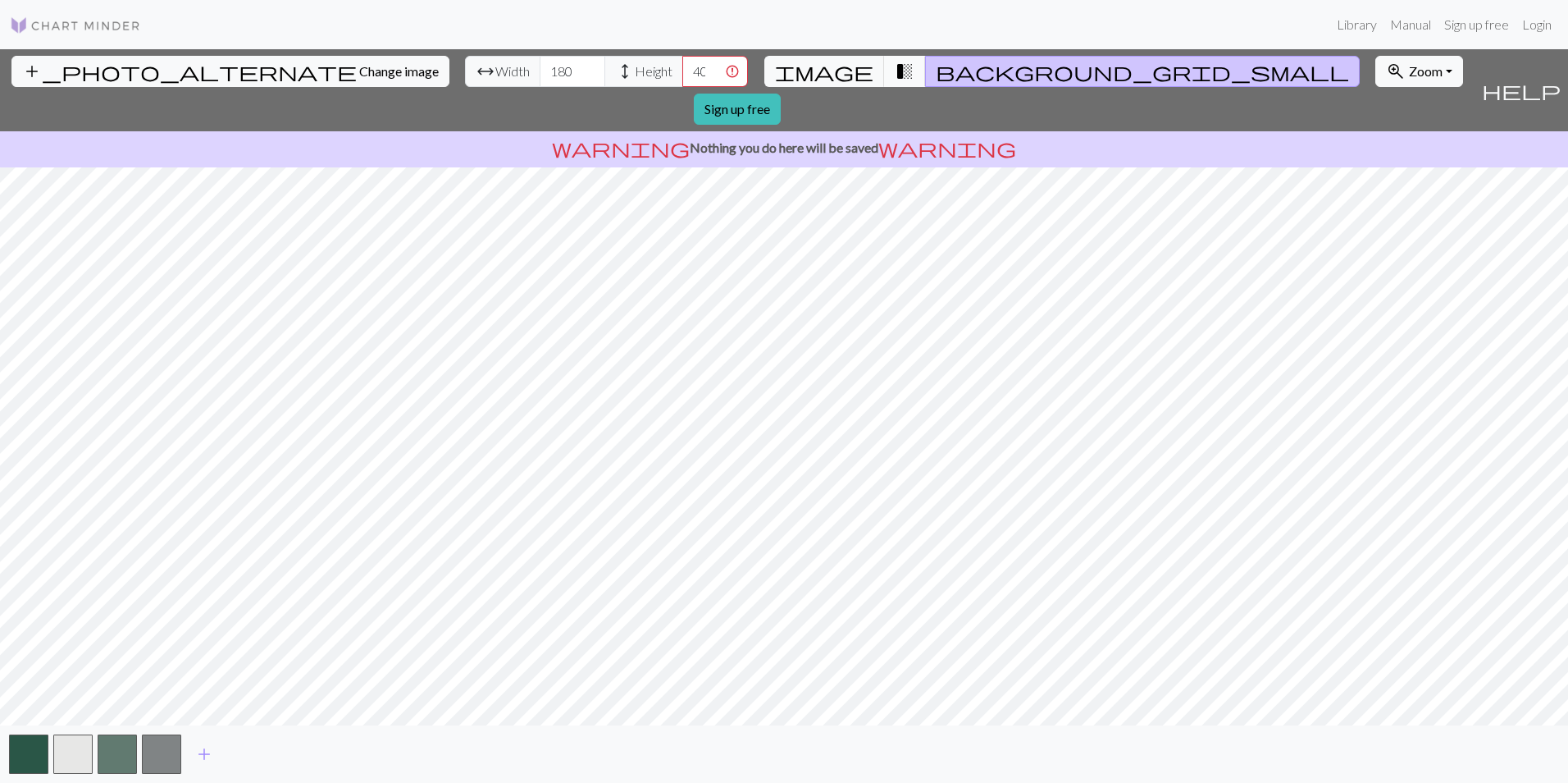
click at [895, 64] on span "transition_fade" at bounding box center [904, 71] width 19 height 23
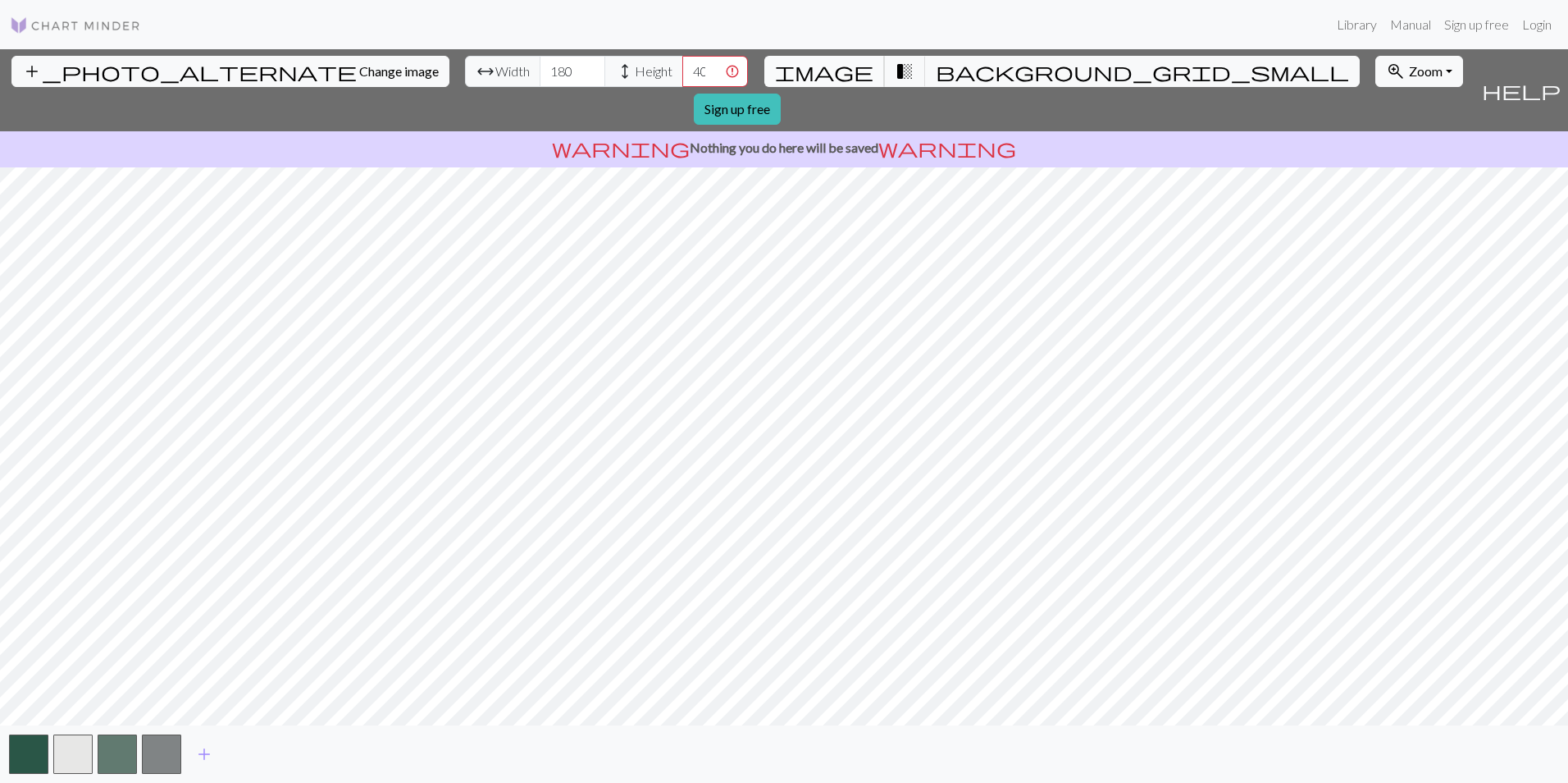
click at [843, 71] on span "image" at bounding box center [824, 71] width 99 height 23
